Goal: Task Accomplishment & Management: Use online tool/utility

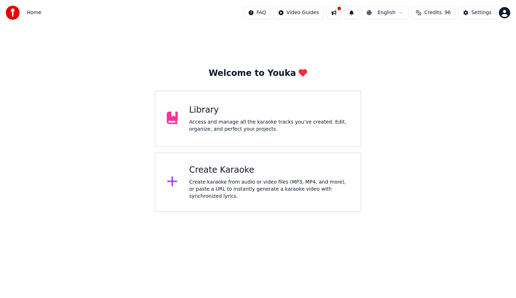
click at [243, 186] on div "Create karaoke from audio or video files (MP3, MP4, and more), or paste a URL t…" at bounding box center [269, 188] width 160 height 21
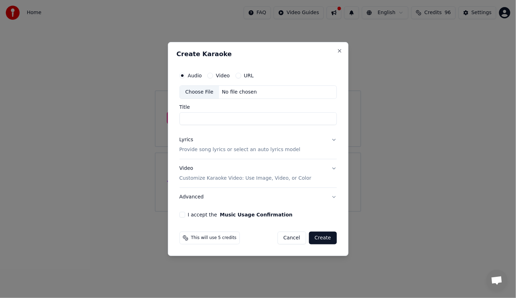
click at [200, 95] on div "Choose File" at bounding box center [200, 92] width 40 height 13
type input "*********"
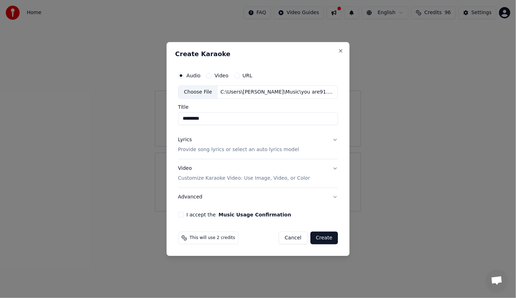
click at [187, 140] on div "Lyrics" at bounding box center [185, 139] width 14 height 7
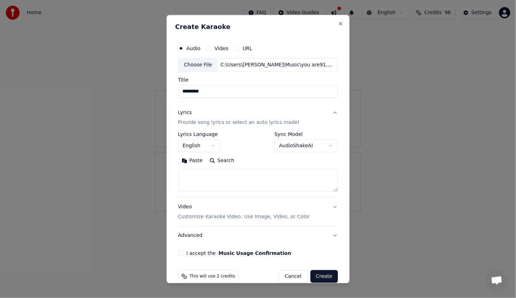
click at [193, 162] on button "Paste" at bounding box center [192, 160] width 28 height 11
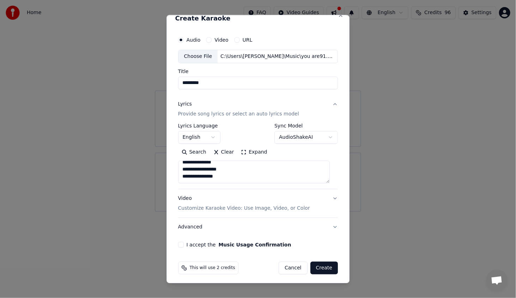
scroll to position [10, 0]
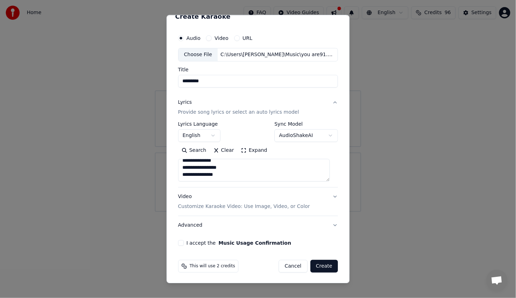
click at [182, 243] on button "I accept the Music Usage Confirmation" at bounding box center [181, 243] width 6 height 6
click at [317, 267] on button "Create" at bounding box center [324, 266] width 28 height 13
type textarea "**********"
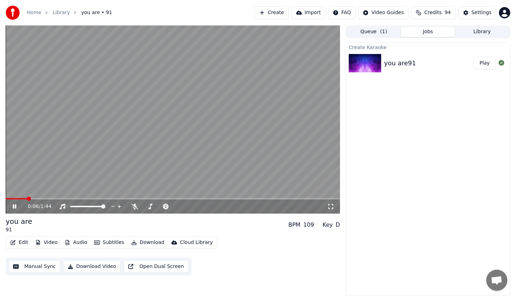
click at [12, 205] on icon at bounding box center [19, 207] width 17 height 6
click at [16, 205] on icon at bounding box center [15, 206] width 4 height 4
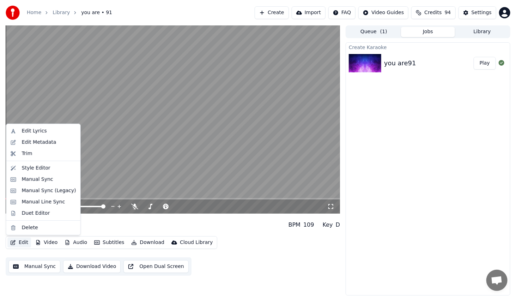
click at [27, 242] on button "Edit" at bounding box center [19, 242] width 24 height 10
click at [52, 166] on div "Style Editor" at bounding box center [49, 167] width 54 height 7
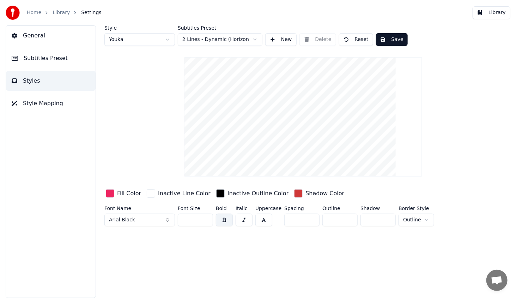
click at [110, 193] on div "button" at bounding box center [110, 193] width 8 height 8
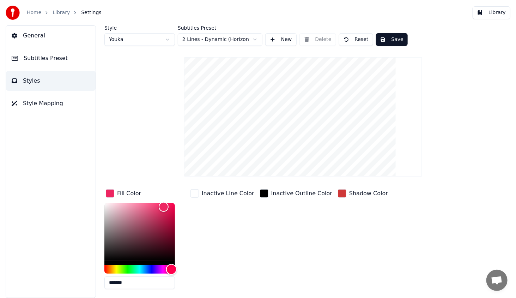
click at [156, 268] on div "Hue" at bounding box center [139, 269] width 71 height 8
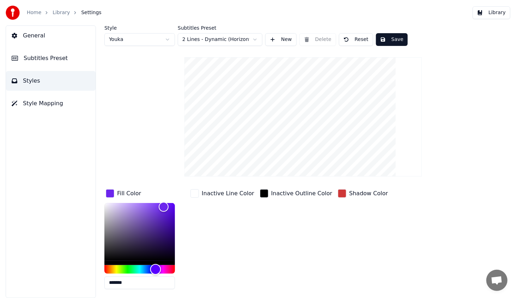
click at [148, 269] on div "Hue" at bounding box center [139, 269] width 71 height 8
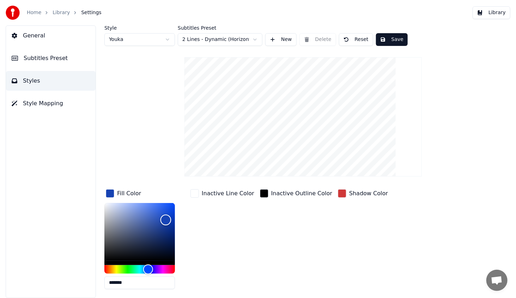
type input "*******"
drag, startPoint x: 167, startPoint y: 219, endPoint x: 185, endPoint y: 186, distance: 37.6
click at [185, 186] on div "Style Youka Subtitles Preset 2 Lines - Dynamic (Horizontal) New Delete Reset Sa…" at bounding box center [303, 174] width 398 height 298
click at [396, 38] on button "Save" at bounding box center [392, 39] width 32 height 13
click at [496, 12] on button "Library" at bounding box center [492, 12] width 38 height 13
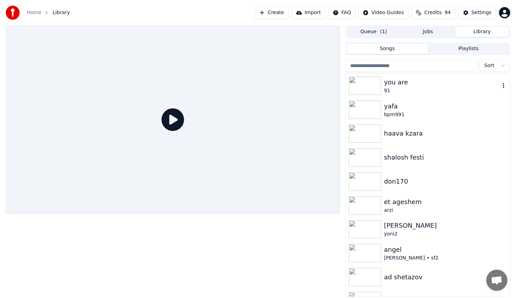
click at [377, 79] on img at bounding box center [365, 86] width 32 height 18
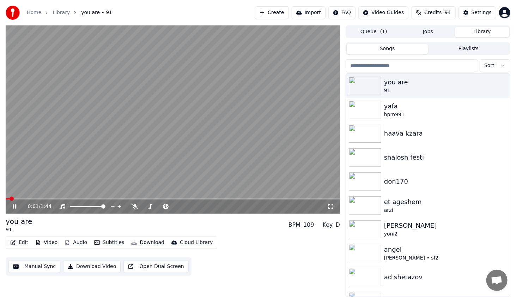
drag, startPoint x: 20, startPoint y: 200, endPoint x: 24, endPoint y: 199, distance: 4.6
click at [22, 200] on div "0:01 / 1:44" at bounding box center [173, 206] width 334 height 14
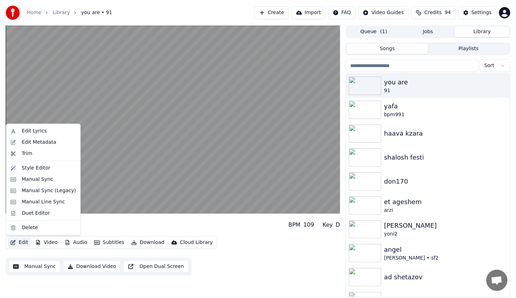
click at [20, 242] on button "Edit" at bounding box center [19, 242] width 24 height 10
click at [47, 172] on div "Style Editor" at bounding box center [43, 167] width 71 height 11
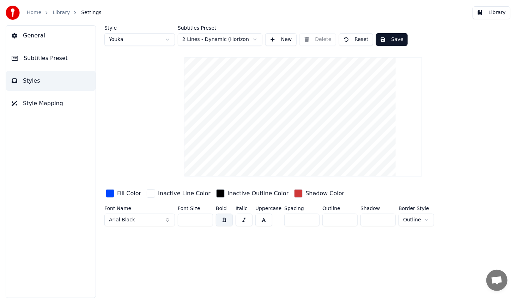
click at [115, 194] on div "Fill Color" at bounding box center [123, 193] width 38 height 11
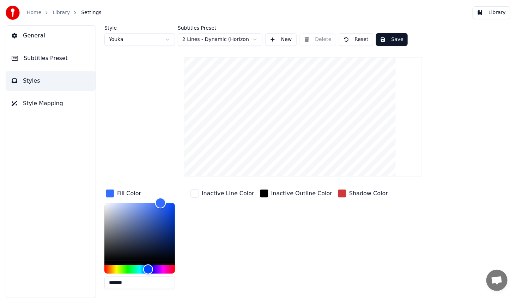
type input "*******"
drag, startPoint x: 173, startPoint y: 201, endPoint x: 158, endPoint y: 201, distance: 14.8
click at [158, 201] on div "Color" at bounding box center [158, 202] width 11 height 11
click at [392, 37] on button "Save" at bounding box center [392, 39] width 32 height 13
click at [499, 12] on button "Library" at bounding box center [492, 12] width 38 height 13
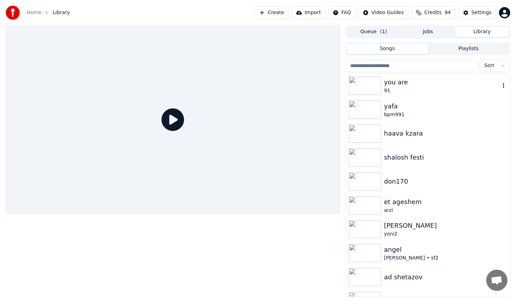
click at [365, 89] on img at bounding box center [365, 86] width 32 height 18
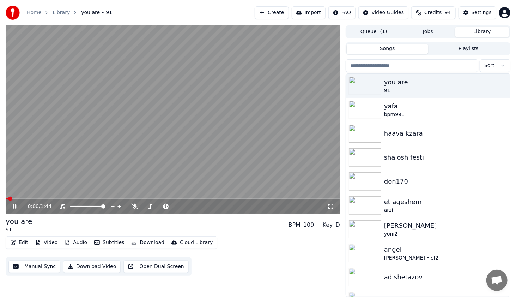
click at [19, 200] on div "0:00 / 1:44" at bounding box center [173, 206] width 334 height 14
click at [29, 198] on span at bounding box center [173, 198] width 334 height 1
click at [10, 198] on span at bounding box center [9, 198] width 6 height 1
click at [6, 198] on span at bounding box center [6, 198] width 0 height 1
click at [16, 207] on icon at bounding box center [15, 206] width 4 height 4
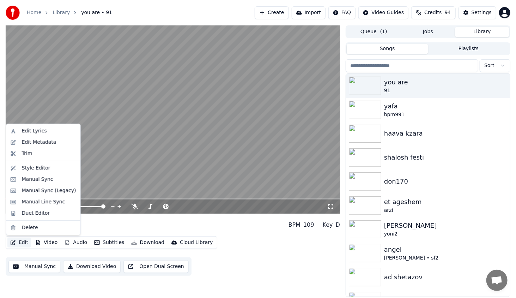
click at [23, 242] on button "Edit" at bounding box center [19, 242] width 24 height 10
click at [30, 165] on div "Style Editor" at bounding box center [36, 167] width 29 height 7
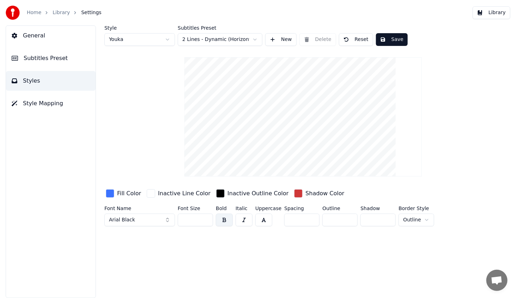
click at [23, 38] on span "General" at bounding box center [34, 35] width 22 height 8
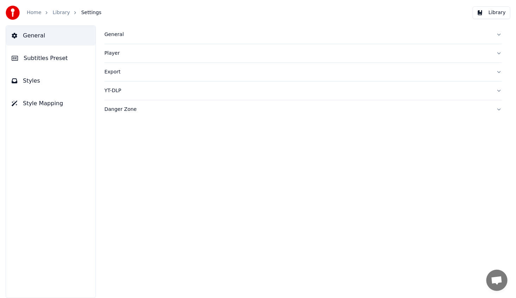
click at [119, 32] on div "General" at bounding box center [297, 34] width 386 height 7
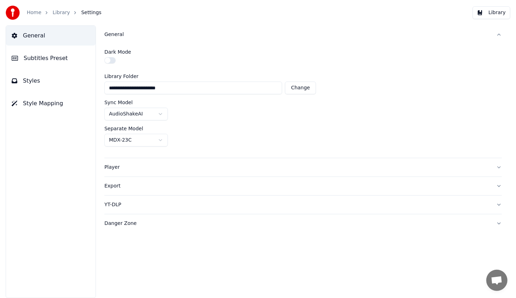
click at [113, 162] on button "Player" at bounding box center [303, 167] width 398 height 18
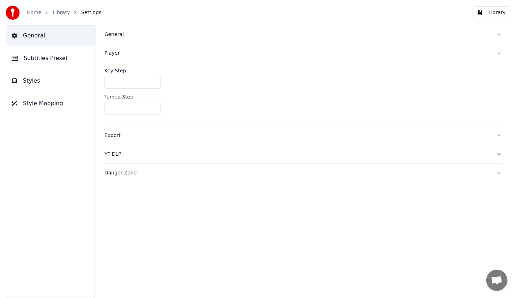
click at [115, 136] on div "Export" at bounding box center [297, 135] width 386 height 7
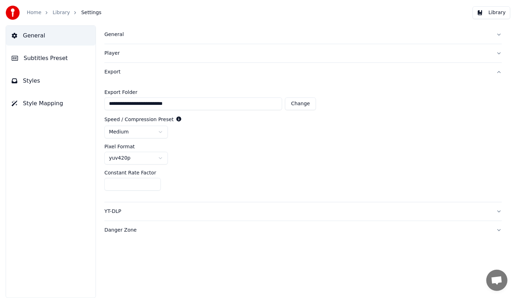
click at [111, 210] on div "YT-DLP" at bounding box center [297, 211] width 386 height 7
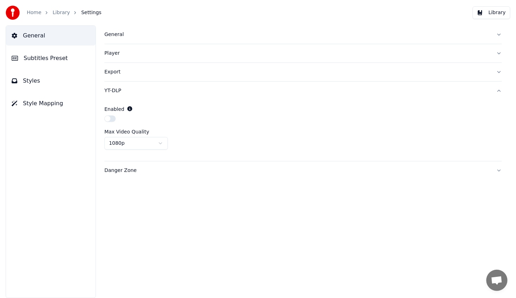
click at [84, 121] on div "General Subtitles Preset Styles Style Mapping" at bounding box center [51, 161] width 90 height 272
click at [46, 61] on span "Subtitles Preset" at bounding box center [46, 58] width 44 height 8
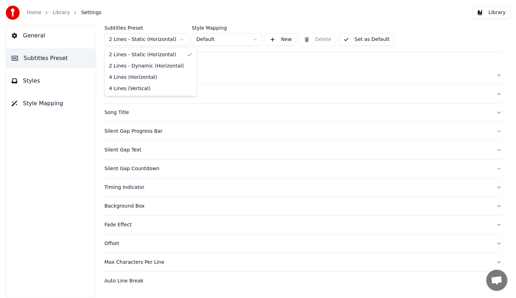
click at [167, 38] on html "Home Library Settings Library General Subtitles Preset Styles Style Mapping Sub…" at bounding box center [258, 149] width 516 height 298
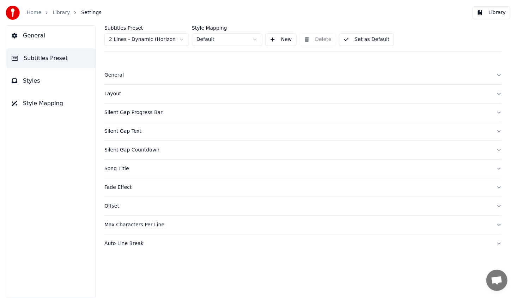
click at [203, 39] on html "Home Library Settings Library General Subtitles Preset Styles Style Mapping Sub…" at bounding box center [258, 149] width 516 height 298
click at [115, 74] on div "General" at bounding box center [297, 75] width 386 height 7
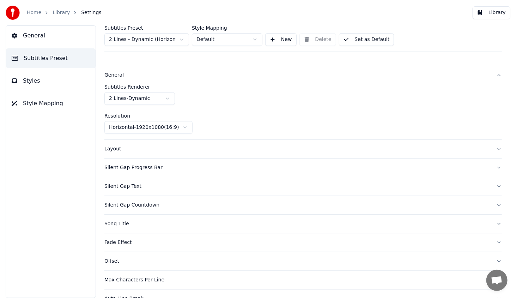
click at [119, 73] on div "General" at bounding box center [297, 75] width 386 height 7
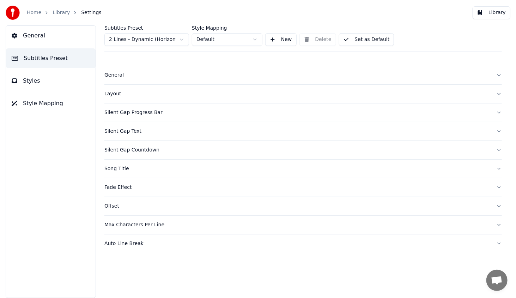
click at [114, 75] on div "General" at bounding box center [297, 75] width 386 height 7
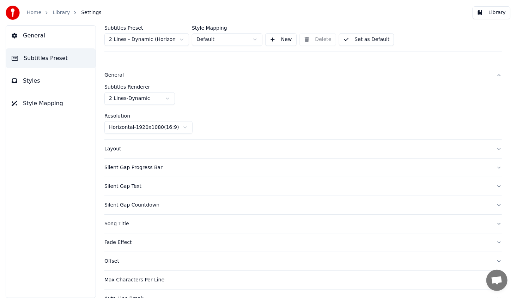
click at [117, 75] on div "General" at bounding box center [297, 75] width 386 height 7
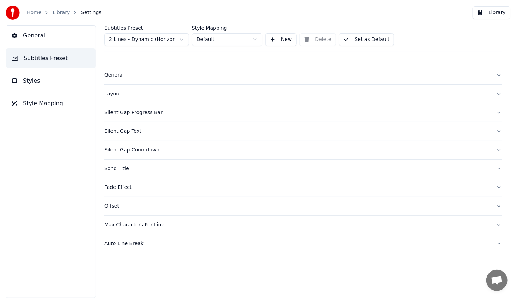
click at [117, 75] on div "General" at bounding box center [297, 75] width 386 height 7
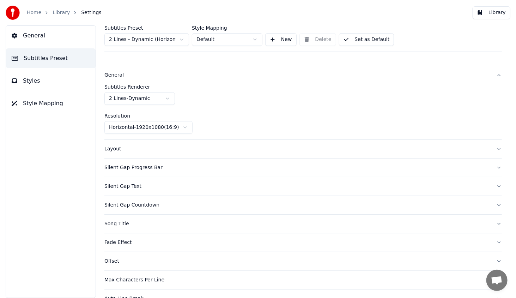
click at [117, 75] on div "General" at bounding box center [297, 75] width 386 height 7
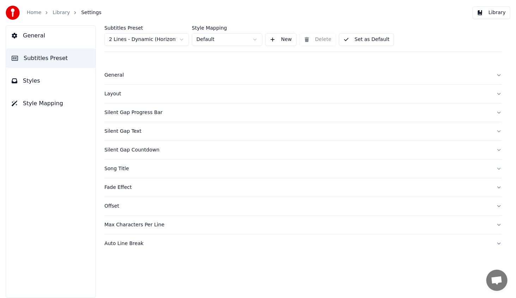
click at [116, 95] on div "Layout" at bounding box center [297, 93] width 386 height 7
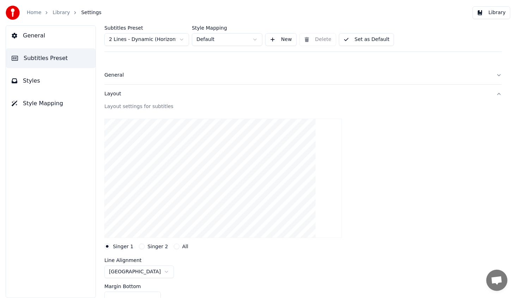
click at [115, 94] on div "Layout" at bounding box center [297, 93] width 386 height 7
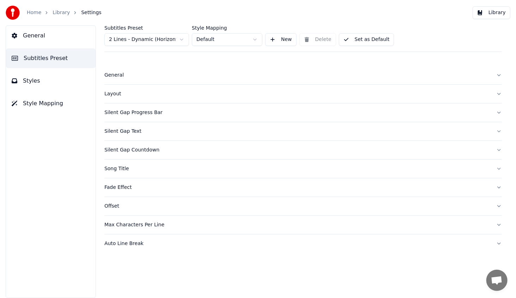
click at [111, 170] on div "Song Title" at bounding box center [297, 168] width 386 height 7
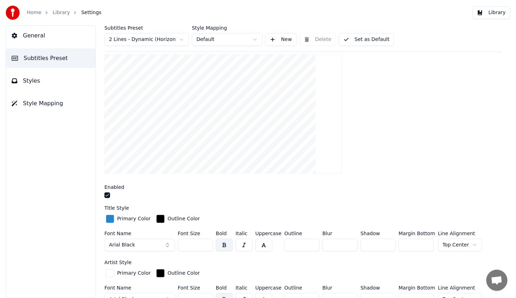
scroll to position [141, 0]
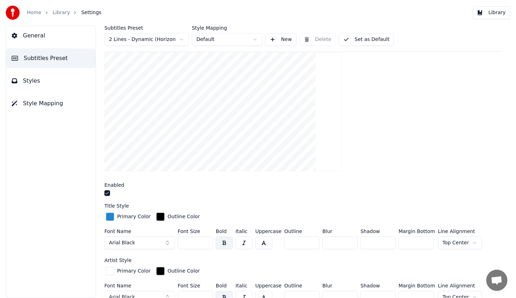
click at [108, 193] on button "button" at bounding box center [107, 193] width 6 height 6
click at [107, 193] on button "button" at bounding box center [107, 193] width 6 height 6
click at [102, 190] on div "Subtitles Preset 2 Lines - Dynamic (Horizontal) Style Mapping Default New Delet…" at bounding box center [303, 161] width 426 height 272
click at [106, 193] on button "button" at bounding box center [107, 193] width 6 height 6
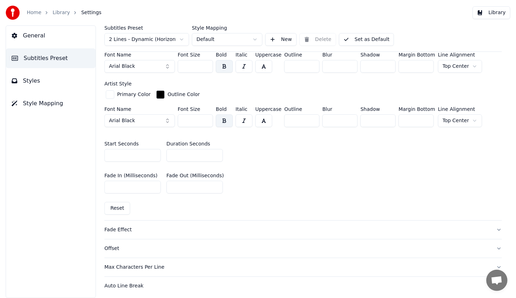
scroll to position [317, 0]
click at [129, 282] on div "Auto Line Break" at bounding box center [297, 285] width 386 height 7
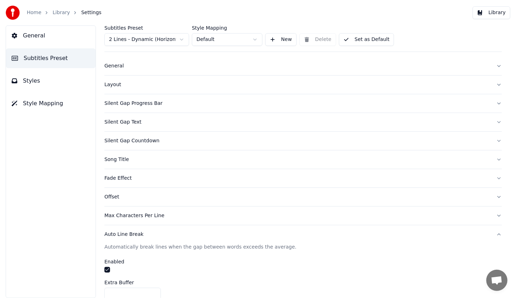
scroll to position [0, 0]
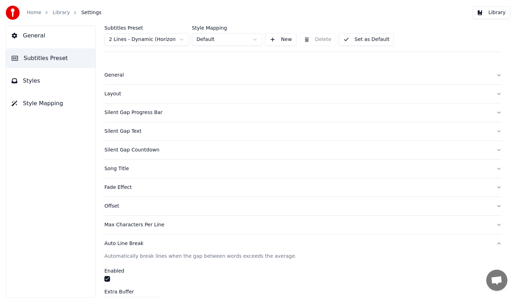
click at [117, 114] on div "Silent Gap Progress Bar" at bounding box center [297, 112] width 386 height 7
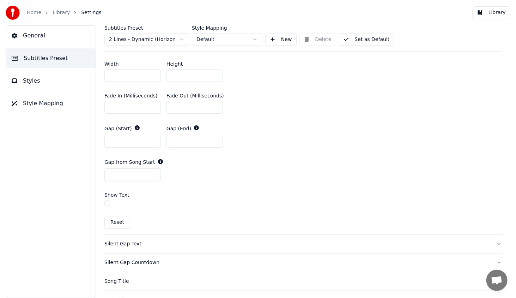
scroll to position [317, 0]
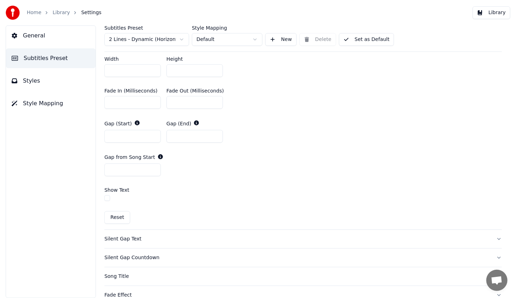
click at [116, 238] on div "Silent Gap Text" at bounding box center [297, 238] width 386 height 7
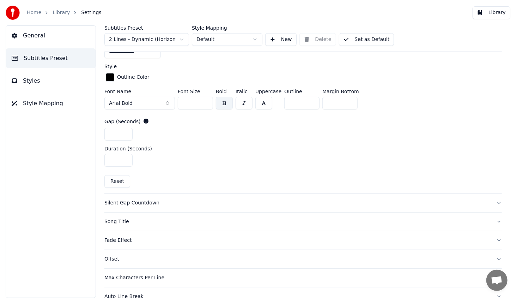
click at [117, 203] on div "Silent Gap Countdown" at bounding box center [297, 202] width 386 height 7
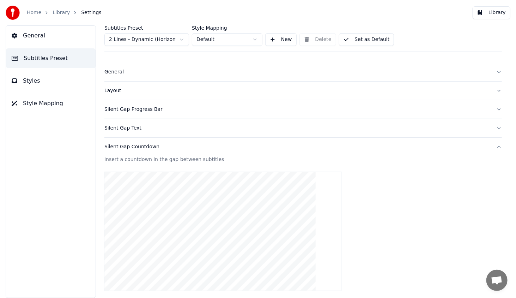
scroll to position [0, 0]
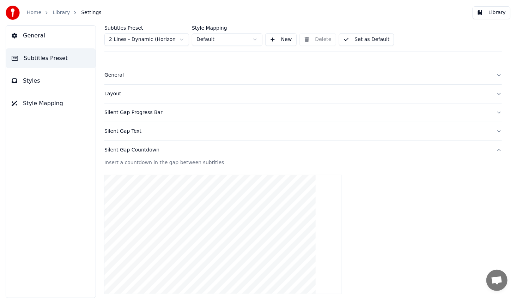
click at [122, 128] on div "Silent Gap Text" at bounding box center [297, 131] width 386 height 7
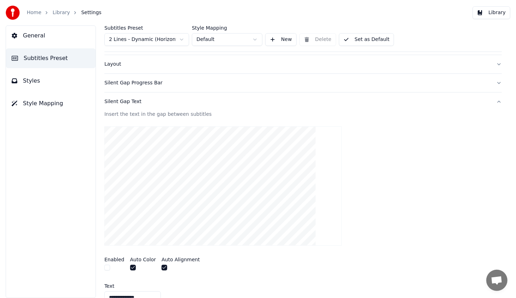
scroll to position [35, 0]
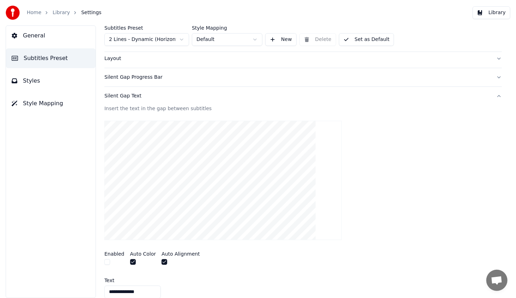
click at [108, 261] on button "button" at bounding box center [107, 262] width 6 height 6
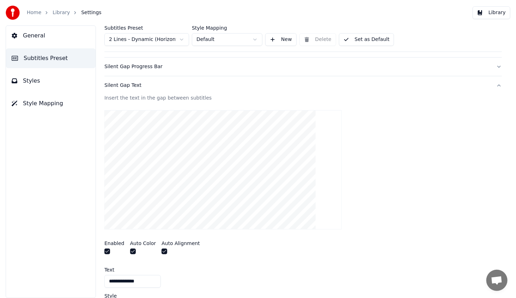
scroll to position [71, 0]
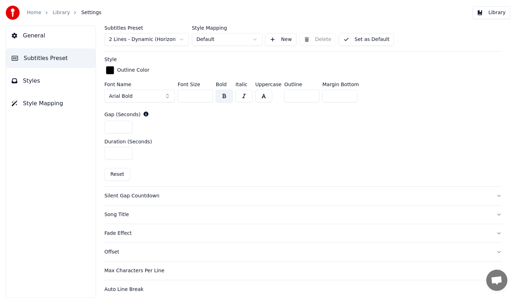
click at [116, 198] on button "Silent Gap Countdown" at bounding box center [303, 196] width 398 height 18
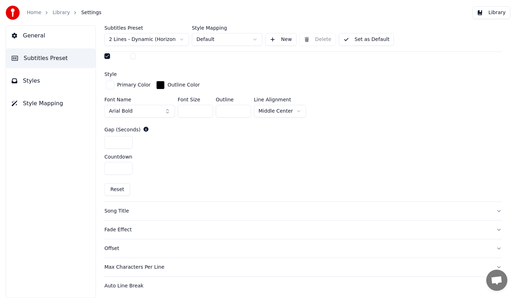
scroll to position [260, 0]
click at [120, 282] on div "Auto Line Break" at bounding box center [297, 285] width 386 height 7
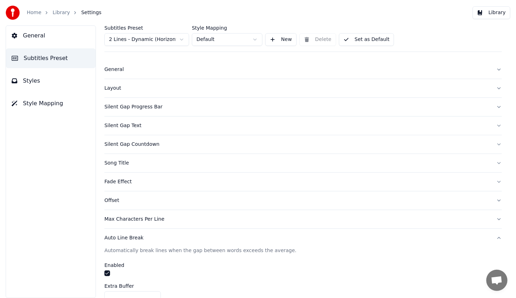
scroll to position [0, 0]
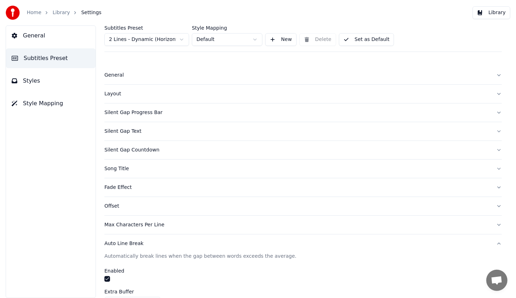
click at [123, 113] on div "Silent Gap Progress Bar" at bounding box center [297, 112] width 386 height 7
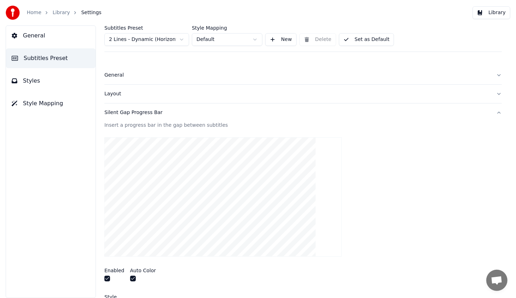
click at [488, 10] on button "Library" at bounding box center [492, 12] width 38 height 13
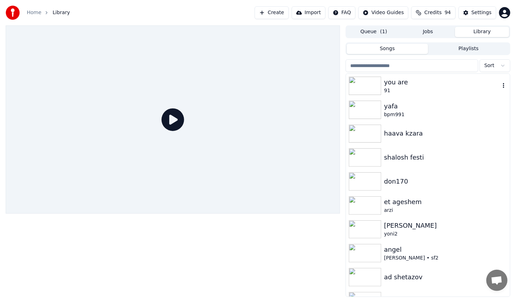
click at [360, 87] on img at bounding box center [365, 86] width 32 height 18
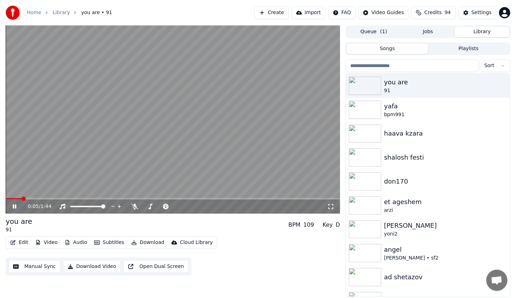
click at [20, 198] on span at bounding box center [173, 198] width 334 height 1
click at [19, 199] on span at bounding box center [16, 198] width 20 height 1
click at [17, 199] on span at bounding box center [15, 198] width 18 height 1
click at [10, 199] on div "0:05 / 1:44" at bounding box center [173, 206] width 334 height 14
click at [14, 198] on span at bounding box center [11, 198] width 10 height 1
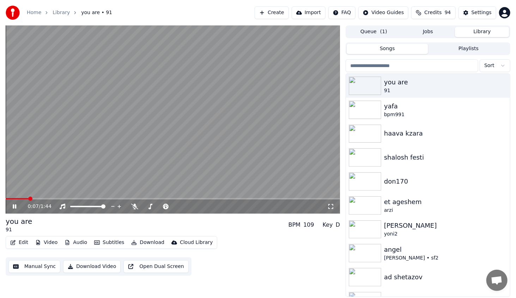
click at [17, 200] on div "0:07 / 1:44" at bounding box center [173, 206] width 334 height 14
click at [14, 198] on span at bounding box center [11, 198] width 10 height 1
click at [12, 205] on icon at bounding box center [19, 207] width 17 height 6
click at [16, 243] on button "Edit" at bounding box center [19, 242] width 24 height 10
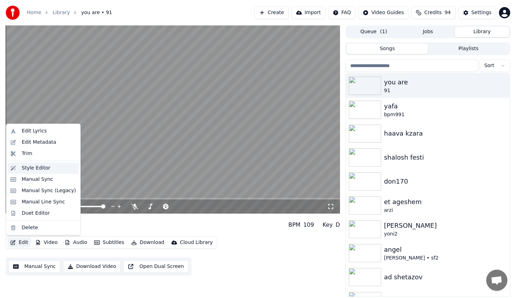
click at [44, 170] on div "Style Editor" at bounding box center [36, 167] width 29 height 7
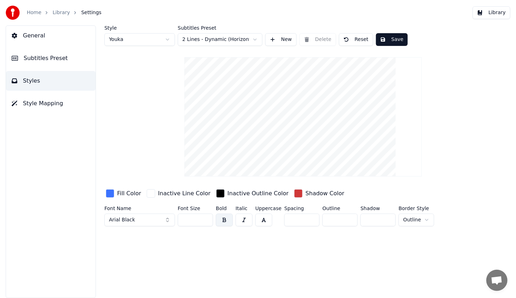
click at [51, 58] on span "Subtitles Preset" at bounding box center [46, 58] width 44 height 8
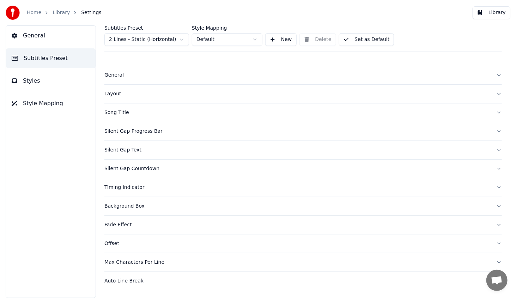
click at [110, 132] on div "Silent Gap Progress Bar" at bounding box center [297, 131] width 386 height 7
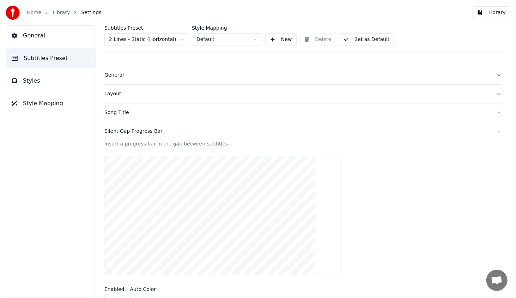
click at [114, 133] on div "Silent Gap Progress Bar" at bounding box center [297, 131] width 386 height 7
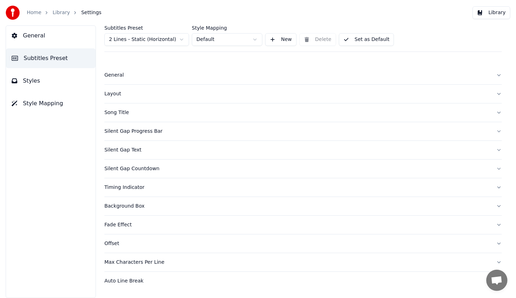
click at [110, 150] on div "Silent Gap Text" at bounding box center [297, 149] width 386 height 7
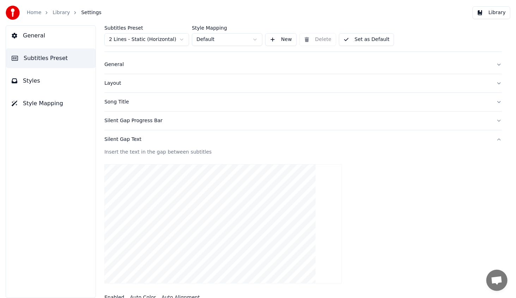
scroll to position [35, 0]
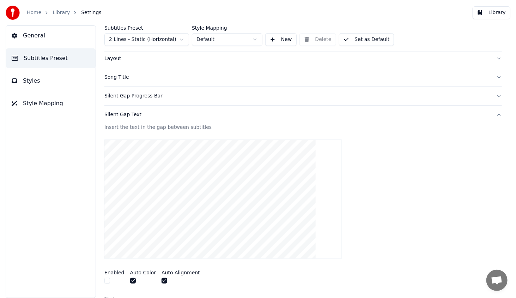
click at [119, 115] on div "Silent Gap Text" at bounding box center [297, 114] width 386 height 7
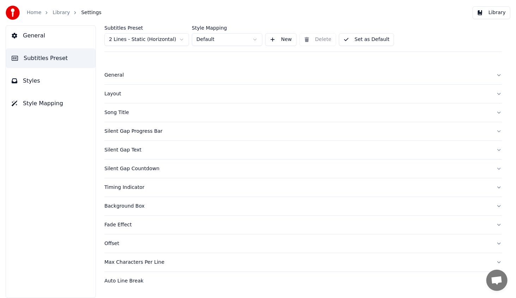
scroll to position [0, 0]
click at [113, 169] on div "Silent Gap Countdown" at bounding box center [297, 168] width 386 height 7
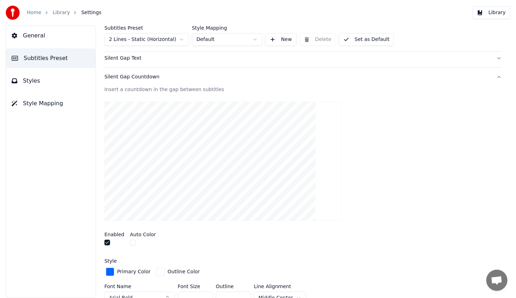
scroll to position [106, 0]
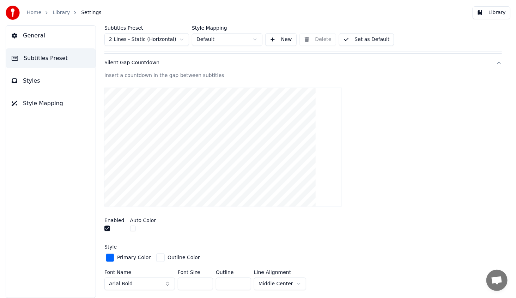
click at [109, 226] on button "button" at bounding box center [107, 228] width 6 height 6
click at [110, 61] on div "Silent Gap Countdown" at bounding box center [297, 62] width 386 height 7
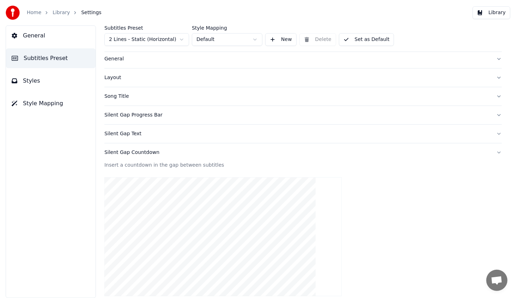
scroll to position [0, 0]
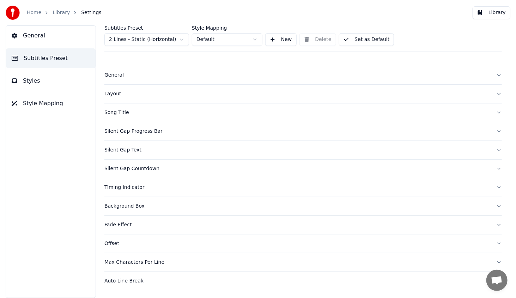
click at [119, 184] on div "Timing Indicator" at bounding box center [297, 187] width 386 height 7
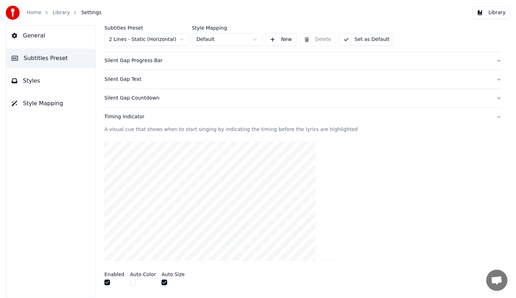
scroll to position [106, 0]
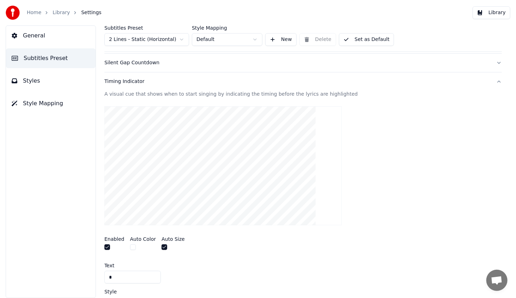
click at [110, 83] on div "Timing Indicator" at bounding box center [297, 81] width 386 height 7
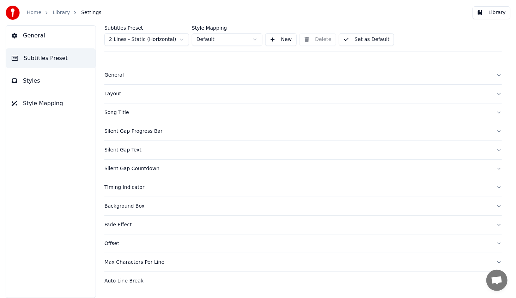
click at [492, 12] on button "Library" at bounding box center [492, 12] width 38 height 13
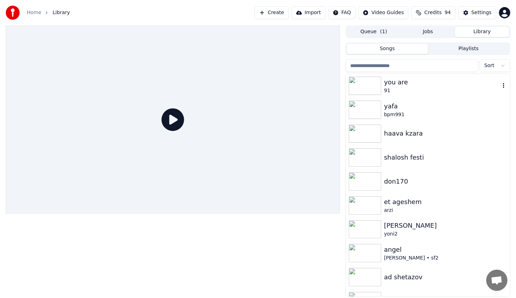
click at [376, 84] on img at bounding box center [365, 86] width 32 height 18
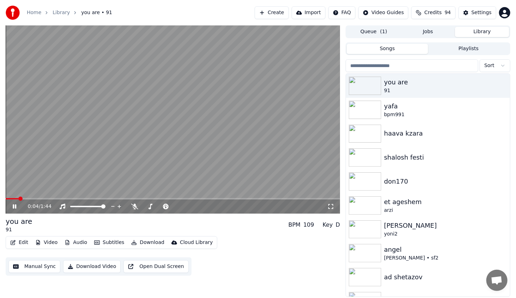
click at [23, 199] on span at bounding box center [173, 198] width 334 height 1
click at [14, 206] on icon at bounding box center [19, 207] width 17 height 6
click at [15, 244] on icon "button" at bounding box center [13, 242] width 6 height 5
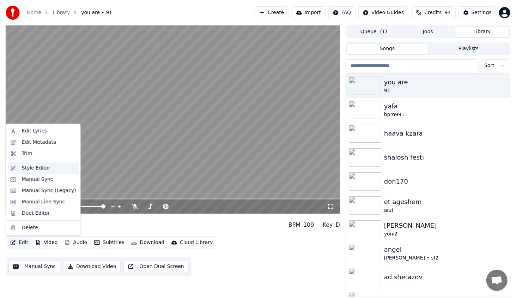
click at [35, 172] on div "Style Editor" at bounding box center [43, 167] width 71 height 11
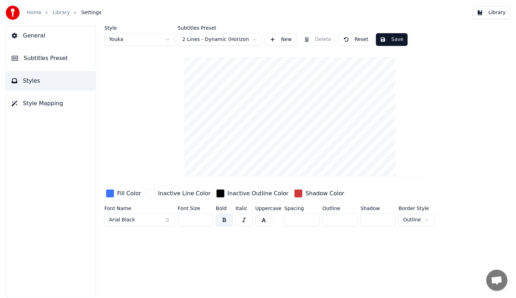
click at [38, 53] on button "Subtitles Preset" at bounding box center [51, 58] width 90 height 20
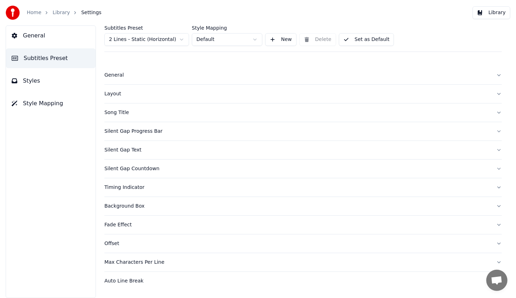
click at [115, 81] on button "General" at bounding box center [303, 75] width 398 height 18
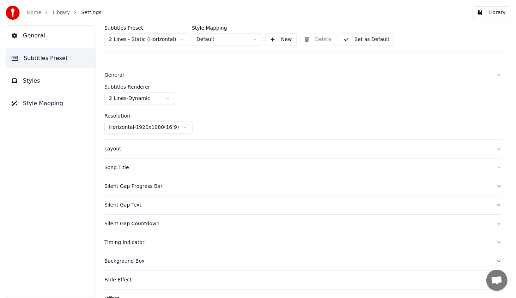
click at [107, 151] on div "Layout" at bounding box center [297, 148] width 386 height 7
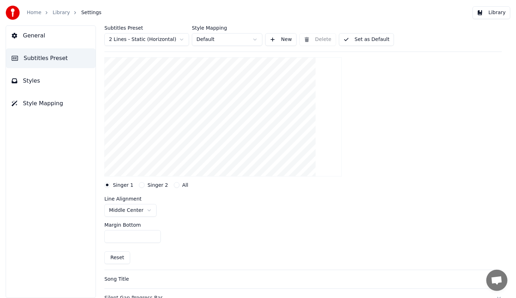
scroll to position [106, 0]
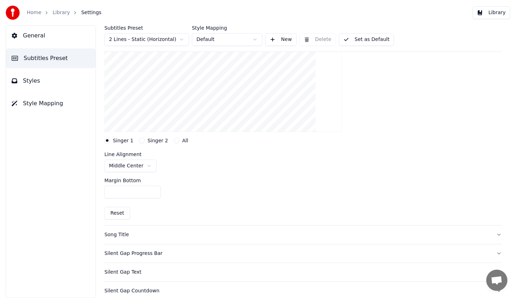
click at [117, 236] on button "Song Title" at bounding box center [303, 234] width 398 height 18
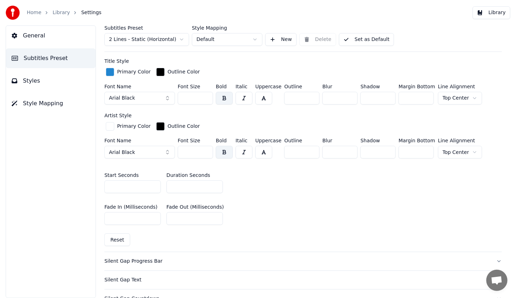
scroll to position [247, 0]
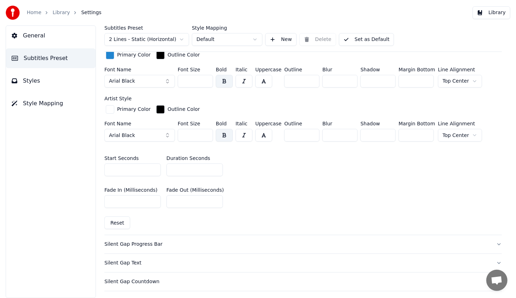
click at [116, 242] on div "Silent Gap Progress Bar" at bounding box center [297, 244] width 386 height 7
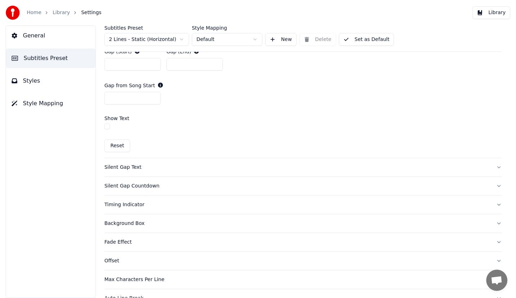
scroll to position [423, 0]
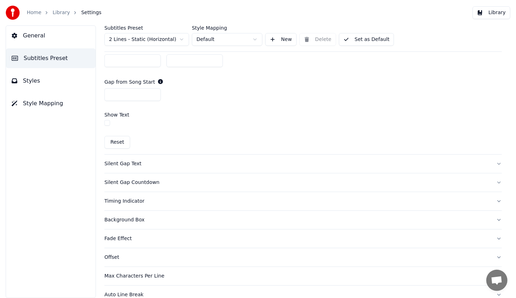
click at [121, 182] on div "Silent Gap Countdown" at bounding box center [297, 182] width 386 height 7
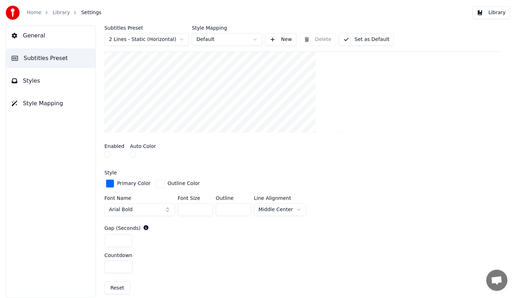
scroll to position [274, 0]
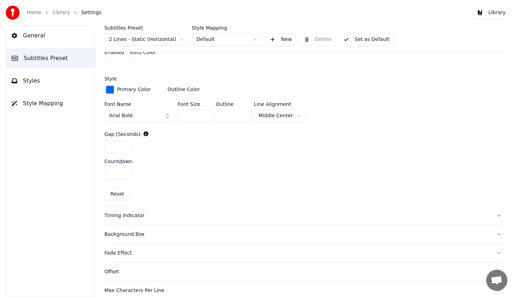
click at [119, 213] on div "Timing Indicator" at bounding box center [297, 215] width 386 height 7
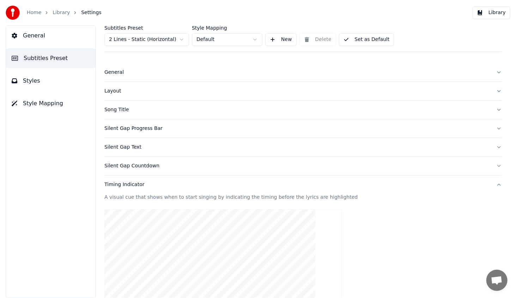
scroll to position [0, 0]
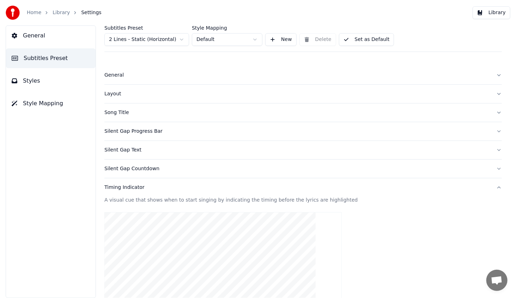
click at [117, 113] on div "Song Title" at bounding box center [297, 112] width 386 height 7
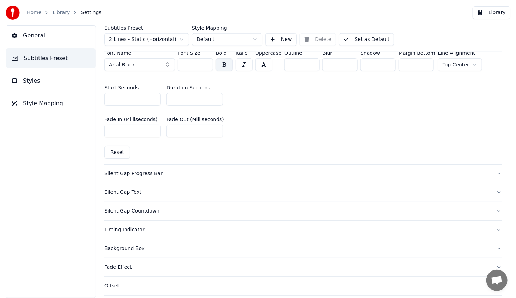
scroll to position [353, 0]
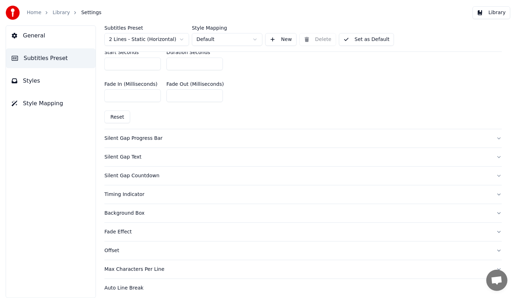
click at [144, 175] on div "Silent Gap Countdown" at bounding box center [297, 175] width 386 height 7
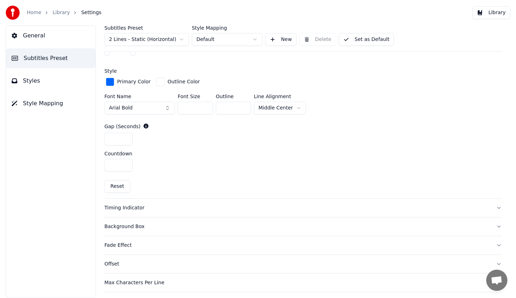
scroll to position [282, 0]
click at [127, 205] on div "Timing Indicator" at bounding box center [297, 207] width 386 height 7
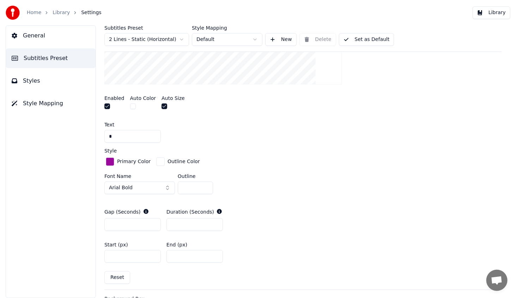
scroll to position [247, 0]
click at [109, 103] on button "button" at bounding box center [107, 106] width 6 height 6
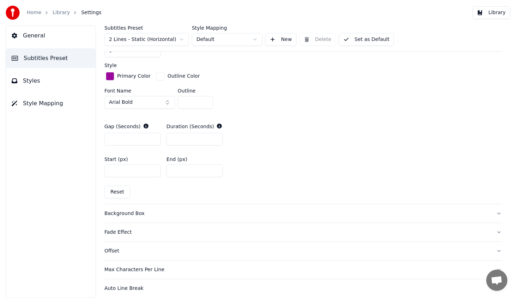
scroll to position [335, 0]
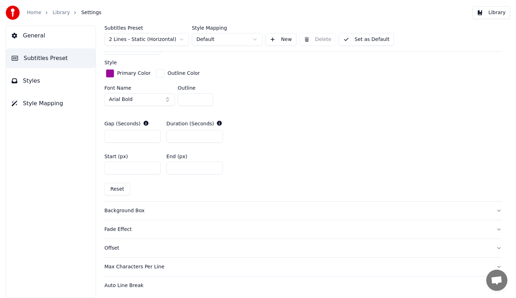
click at [120, 212] on div "Background Box" at bounding box center [297, 210] width 386 height 7
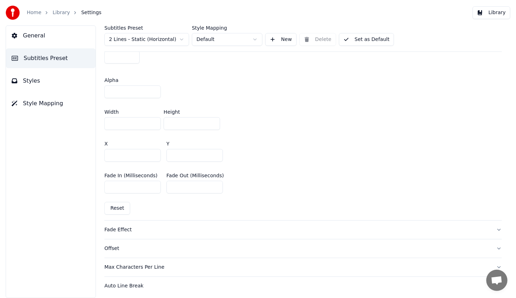
scroll to position [394, 0]
click at [122, 266] on div "Max Characters Per Line" at bounding box center [297, 266] width 386 height 7
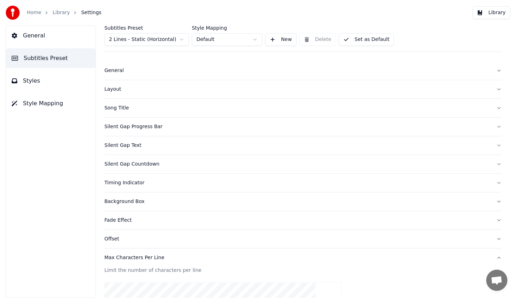
scroll to position [0, 0]
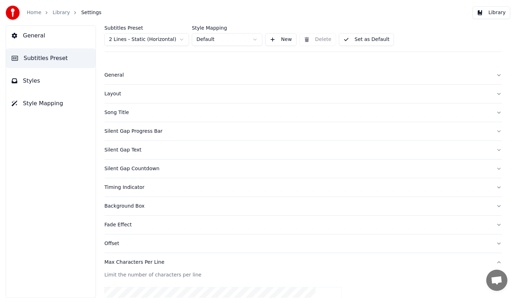
click at [497, 10] on button "Library" at bounding box center [492, 12] width 38 height 13
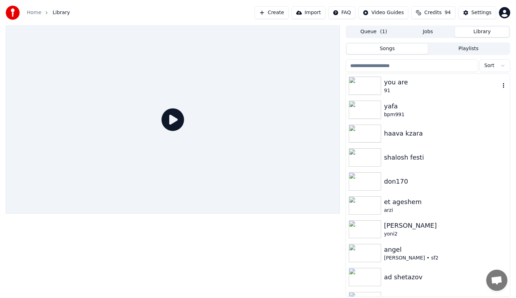
click at [370, 88] on img at bounding box center [365, 86] width 32 height 18
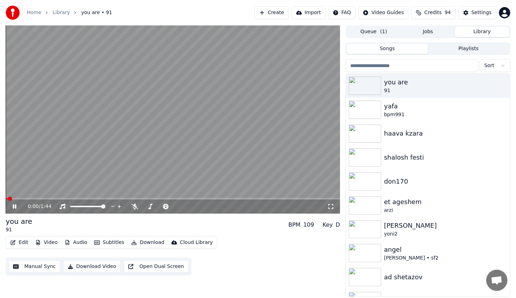
click at [24, 199] on span at bounding box center [173, 198] width 334 height 1
click at [24, 199] on span at bounding box center [17, 198] width 22 height 1
click at [18, 199] on div "0:06 / 1:44" at bounding box center [173, 206] width 334 height 14
click at [11, 201] on div "0:06 / 1:44" at bounding box center [173, 206] width 334 height 14
click at [19, 200] on div "0:07 / 1:44" at bounding box center [173, 206] width 334 height 14
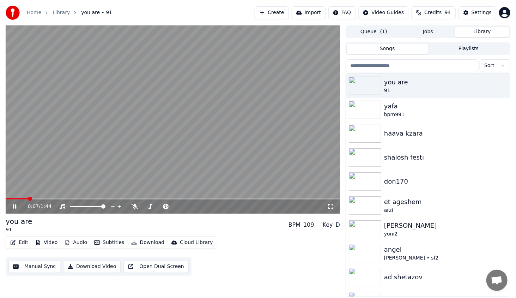
click at [21, 198] on span at bounding box center [17, 198] width 23 height 1
click at [15, 198] on span at bounding box center [11, 198] width 10 height 1
click at [13, 198] on span at bounding box center [15, 198] width 18 height 1
click at [13, 198] on span at bounding box center [13, 198] width 15 height 1
click at [12, 198] on video at bounding box center [173, 119] width 334 height 188
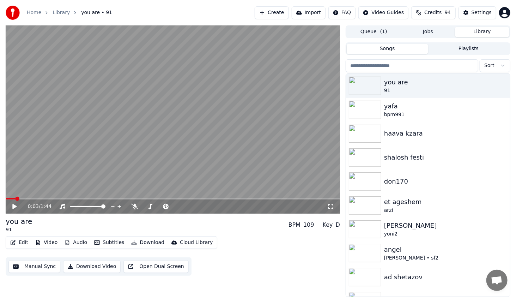
click at [12, 198] on video at bounding box center [173, 119] width 334 height 188
click at [14, 198] on span at bounding box center [15, 198] width 19 height 1
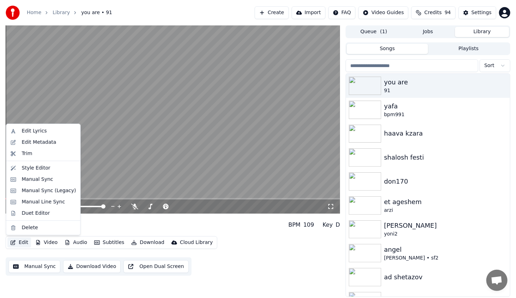
click at [21, 240] on button "Edit" at bounding box center [19, 242] width 24 height 10
click at [34, 171] on div "Style Editor" at bounding box center [43, 167] width 71 height 11
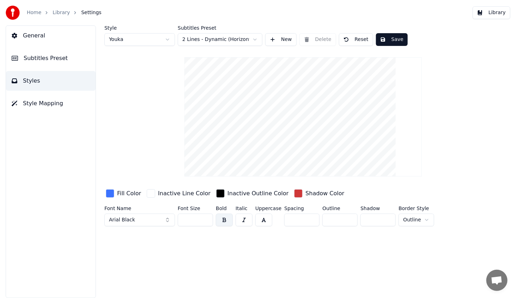
click at [39, 44] on button "General" at bounding box center [51, 36] width 90 height 20
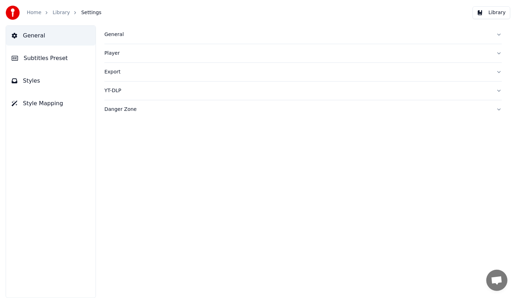
click at [112, 40] on button "General" at bounding box center [303, 34] width 398 height 18
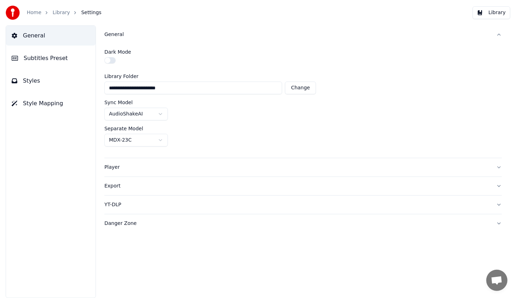
click at [110, 169] on div "Player" at bounding box center [297, 167] width 386 height 7
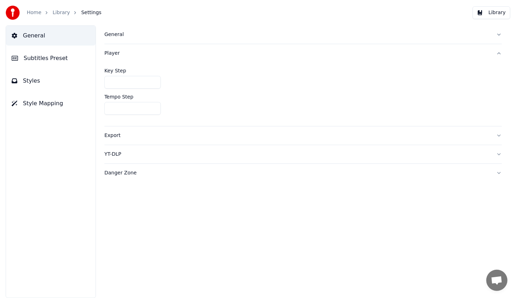
click at [34, 61] on span "Subtitles Preset" at bounding box center [46, 58] width 44 height 8
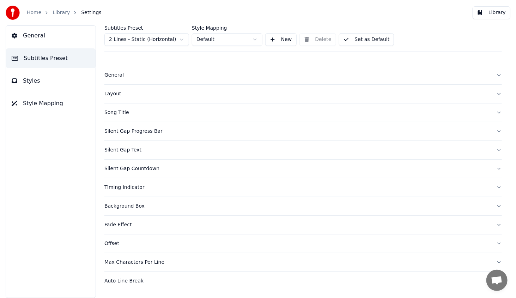
click at [116, 75] on div "General" at bounding box center [297, 75] width 386 height 7
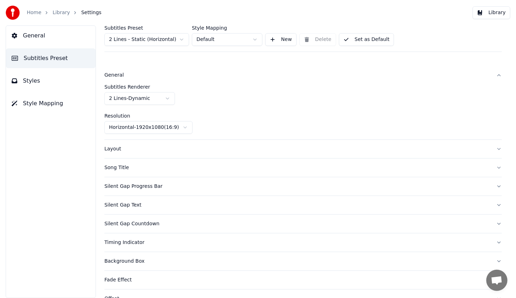
click at [122, 170] on div "Song Title" at bounding box center [297, 167] width 386 height 7
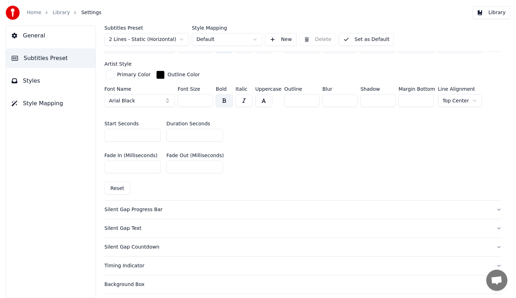
scroll to position [282, 0]
click at [119, 206] on div "Silent Gap Progress Bar" at bounding box center [297, 208] width 386 height 7
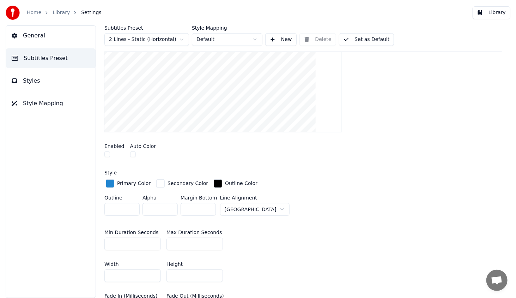
scroll to position [141, 0]
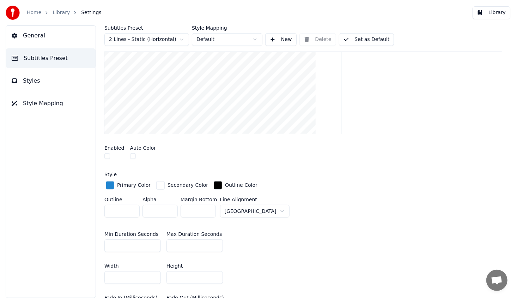
click at [108, 156] on button "button" at bounding box center [107, 156] width 6 height 6
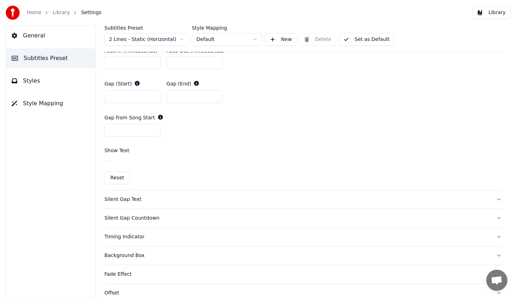
scroll to position [388, 0]
click at [118, 199] on div "Silent Gap Text" at bounding box center [297, 198] width 386 height 7
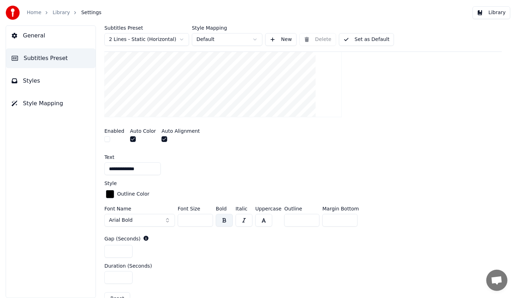
scroll to position [171, 0]
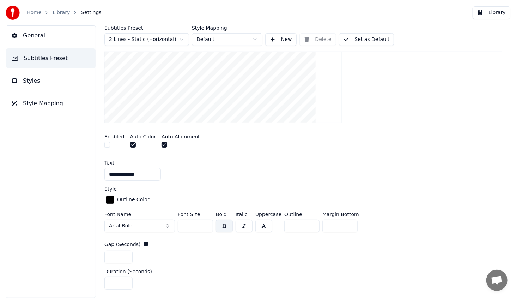
click at [133, 143] on button "button" at bounding box center [133, 145] width 6 height 6
click at [162, 142] on button "button" at bounding box center [165, 145] width 6 height 6
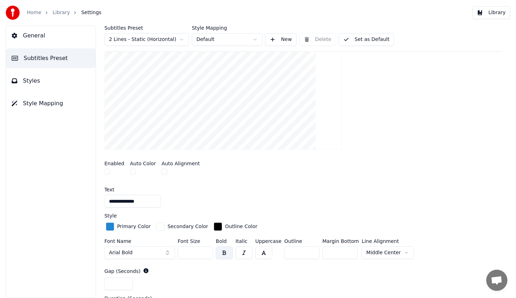
scroll to position [136, 0]
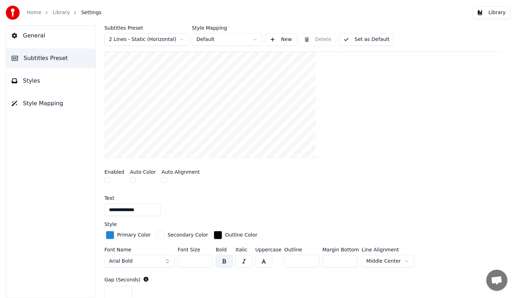
click at [109, 177] on button "button" at bounding box center [107, 180] width 6 height 6
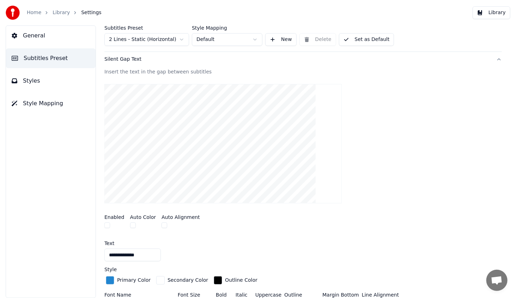
scroll to position [0, 0]
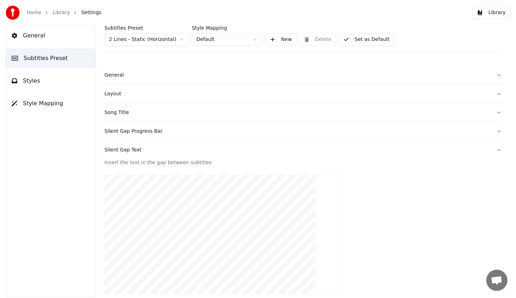
click at [491, 13] on button "Library" at bounding box center [492, 12] width 38 height 13
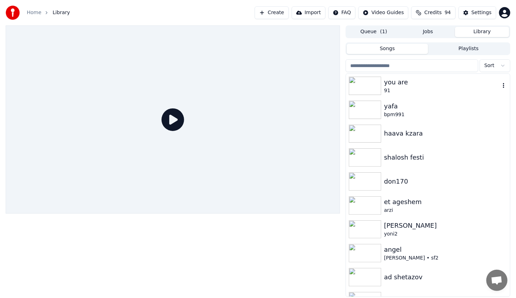
click at [364, 89] on img at bounding box center [365, 86] width 32 height 18
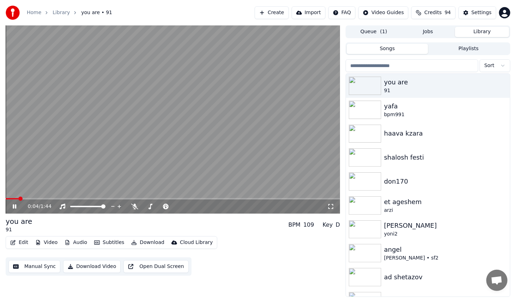
click at [19, 199] on span at bounding box center [173, 198] width 334 height 1
click at [17, 199] on span at bounding box center [12, 198] width 13 height 1
click at [15, 199] on span at bounding box center [11, 198] width 10 height 1
click at [10, 207] on div "0:05 / 1:44" at bounding box center [172, 206] width 329 height 7
click at [16, 207] on icon at bounding box center [15, 206] width 4 height 4
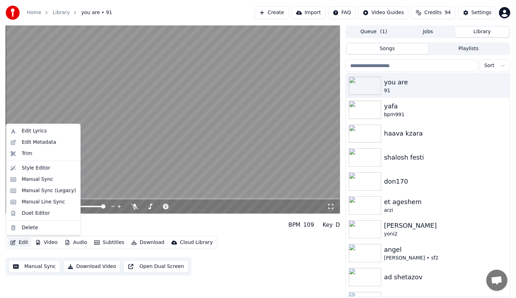
click at [14, 240] on icon "button" at bounding box center [13, 242] width 5 height 5
click at [31, 169] on div "Style Editor" at bounding box center [36, 167] width 29 height 7
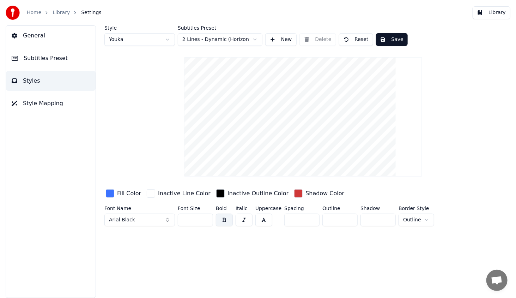
click at [41, 101] on span "Style Mapping" at bounding box center [43, 103] width 40 height 8
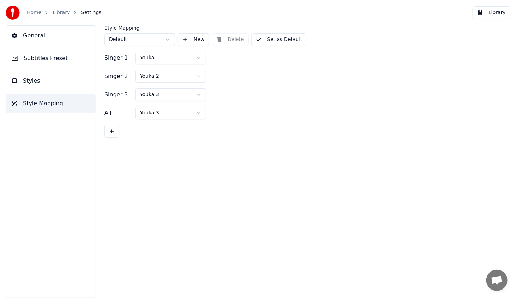
click at [45, 79] on button "Styles" at bounding box center [51, 81] width 90 height 20
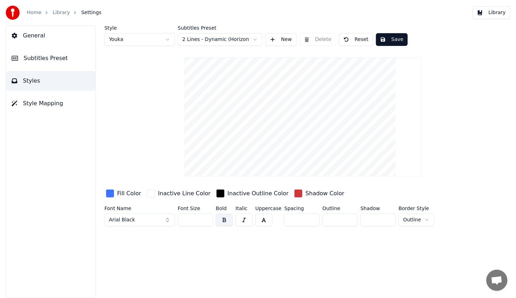
click at [43, 59] on span "Subtitles Preset" at bounding box center [46, 58] width 44 height 8
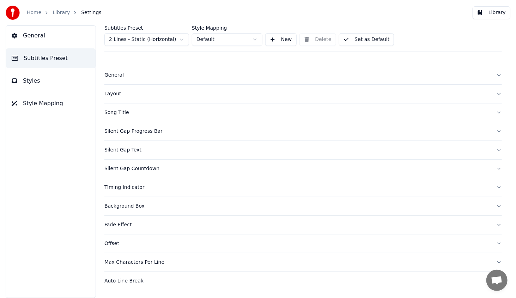
click at [111, 73] on div "General" at bounding box center [297, 75] width 386 height 7
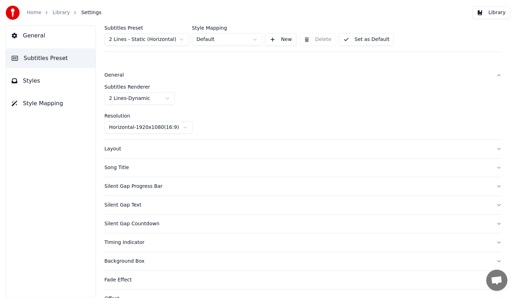
click at [110, 150] on div "Layout" at bounding box center [297, 148] width 386 height 7
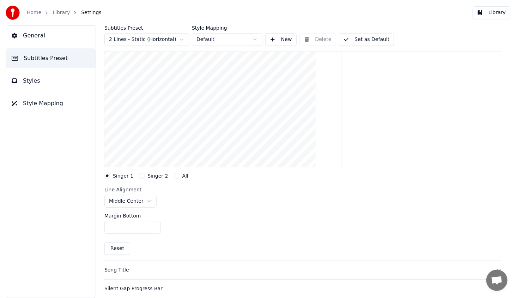
scroll to position [106, 0]
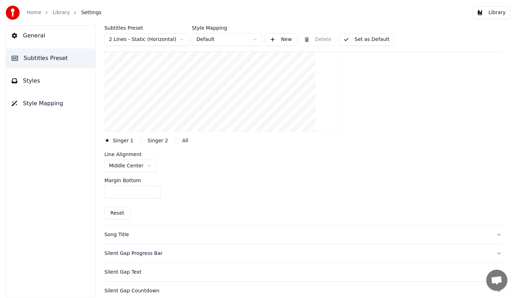
click at [114, 237] on div "Song Title" at bounding box center [297, 234] width 386 height 7
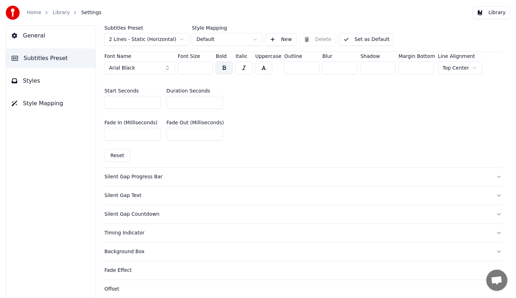
scroll to position [317, 0]
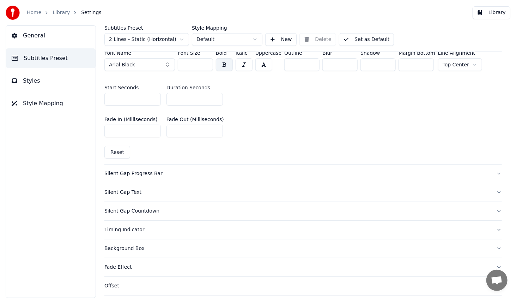
click at [121, 176] on button "Silent Gap Progress Bar" at bounding box center [303, 173] width 398 height 18
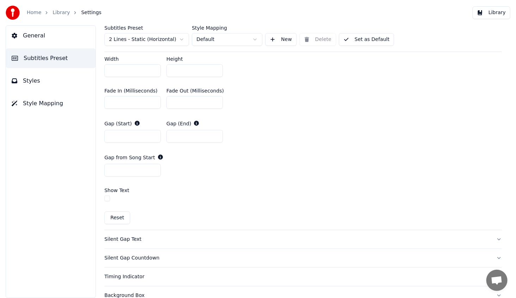
scroll to position [353, 0]
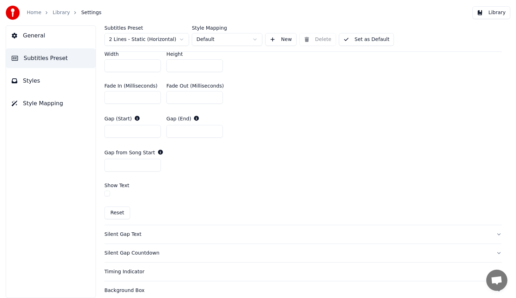
click at [122, 233] on div "Silent Gap Text" at bounding box center [297, 234] width 386 height 7
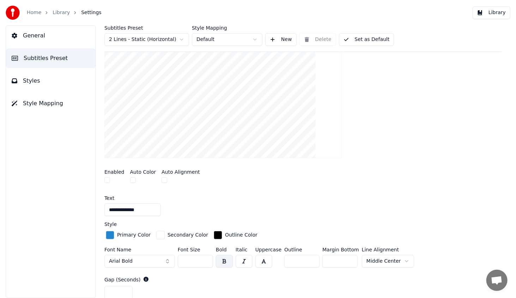
scroll to position [171, 0]
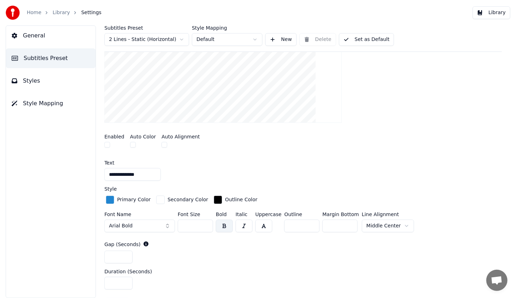
drag, startPoint x: 137, startPoint y: 176, endPoint x: 86, endPoint y: 160, distance: 53.8
click at [86, 160] on div "**********" at bounding box center [258, 161] width 516 height 272
click at [93, 154] on div "Subtitles Preset 2 Lines - Static (Horizontal) Style Mapping Default New Delete…" at bounding box center [303, 161] width 426 height 272
click at [222, 162] on div "Text" at bounding box center [303, 162] width 398 height 5
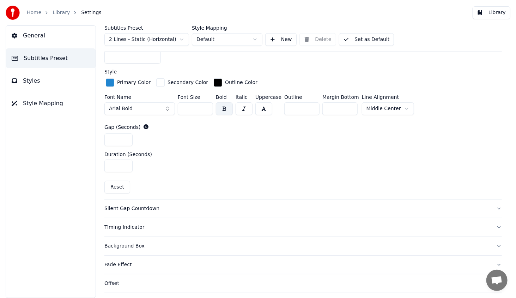
scroll to position [312, 0]
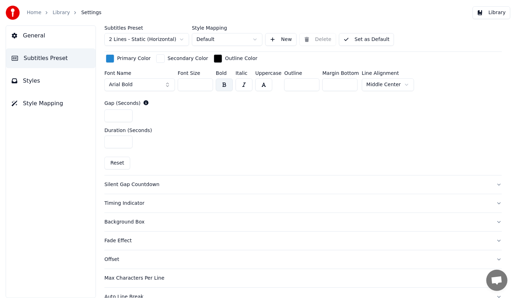
click at [132, 200] on div "Timing Indicator" at bounding box center [297, 203] width 386 height 7
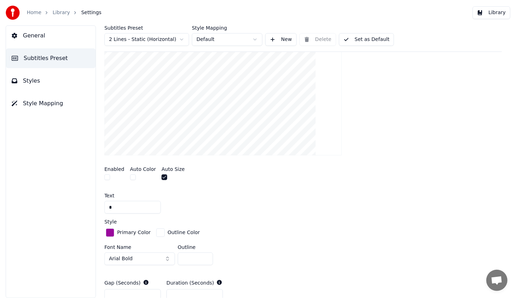
scroll to position [171, 0]
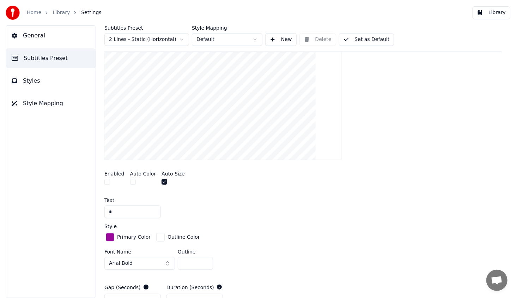
click at [108, 180] on button "button" at bounding box center [107, 182] width 6 height 6
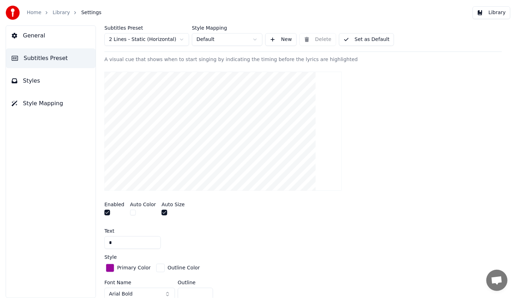
scroll to position [136, 0]
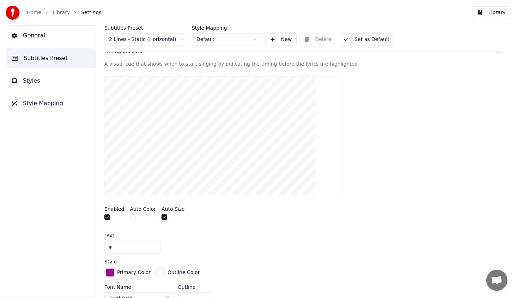
click at [130, 218] on button "button" at bounding box center [133, 217] width 6 height 6
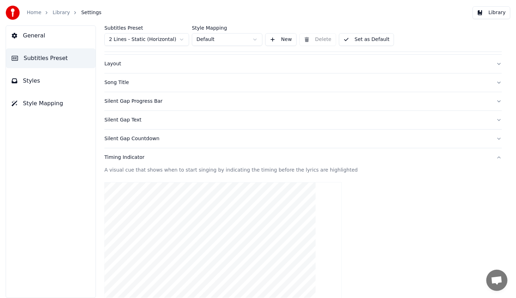
scroll to position [30, 0]
click at [493, 12] on button "Library" at bounding box center [492, 12] width 38 height 13
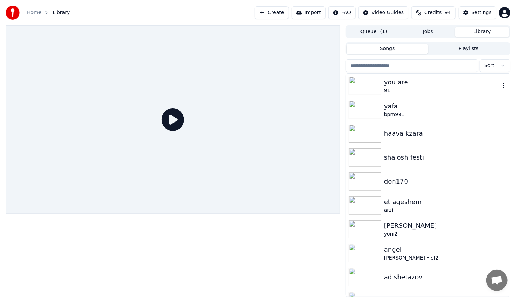
click at [379, 81] on img at bounding box center [365, 86] width 32 height 18
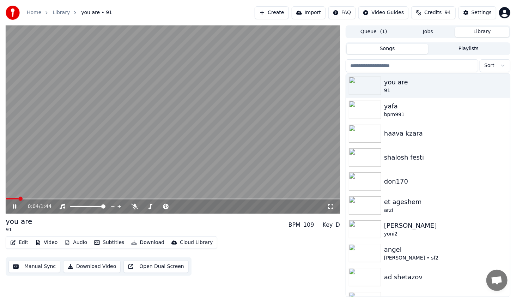
click at [17, 198] on span at bounding box center [12, 198] width 13 height 1
click at [11, 198] on span at bounding box center [9, 198] width 6 height 1
click at [9, 198] on span at bounding box center [7, 198] width 3 height 1
click at [41, 199] on span at bounding box center [173, 198] width 334 height 1
click at [106, 198] on span at bounding box center [173, 198] width 334 height 1
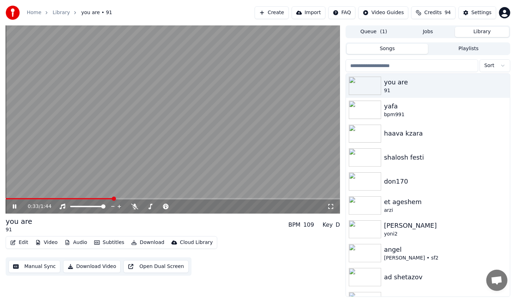
click at [104, 197] on video at bounding box center [173, 119] width 334 height 188
click at [108, 198] on span at bounding box center [60, 198] width 108 height 1
click at [15, 205] on icon at bounding box center [19, 207] width 17 height 6
click at [156, 198] on span at bounding box center [173, 198] width 334 height 1
click at [174, 198] on span at bounding box center [173, 198] width 334 height 1
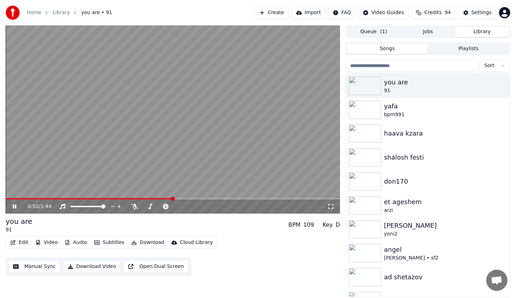
click at [172, 199] on span at bounding box center [89, 198] width 167 height 1
click at [173, 199] on span at bounding box center [89, 198] width 167 height 1
click at [174, 199] on span at bounding box center [176, 198] width 4 height 4
click at [171, 198] on span at bounding box center [94, 198] width 176 height 1
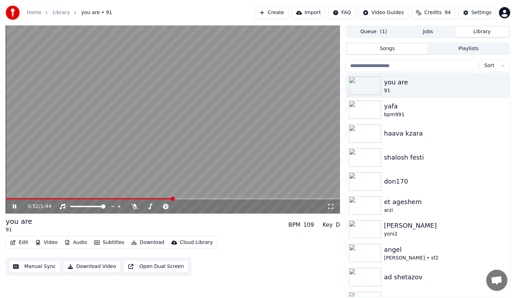
click at [171, 198] on span at bounding box center [89, 198] width 167 height 1
click at [166, 197] on video at bounding box center [173, 119] width 334 height 188
click at [163, 199] on span at bounding box center [85, 198] width 158 height 1
click at [8, 209] on div "0:49 / 1:44" at bounding box center [172, 206] width 329 height 7
click at [11, 208] on icon at bounding box center [19, 207] width 17 height 6
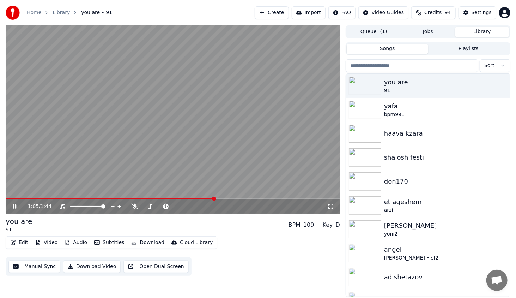
click at [220, 198] on span at bounding box center [173, 198] width 334 height 1
click at [232, 199] on span at bounding box center [173, 198] width 334 height 1
drag, startPoint x: 274, startPoint y: 198, endPoint x: 280, endPoint y: 198, distance: 5.6
click at [278, 198] on video at bounding box center [173, 119] width 334 height 188
click at [279, 198] on span at bounding box center [173, 198] width 334 height 1
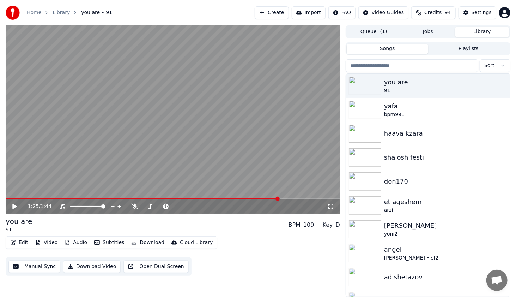
click at [12, 207] on icon at bounding box center [14, 206] width 4 height 5
click at [296, 198] on span at bounding box center [173, 198] width 334 height 1
click at [306, 199] on span at bounding box center [173, 198] width 334 height 1
click at [15, 208] on icon at bounding box center [19, 207] width 17 height 6
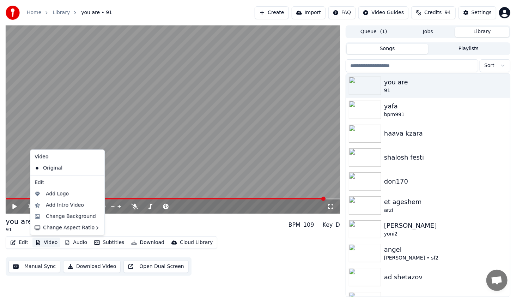
click at [55, 240] on button "Video" at bounding box center [46, 242] width 28 height 10
click at [67, 215] on div "Change Background" at bounding box center [71, 216] width 50 height 7
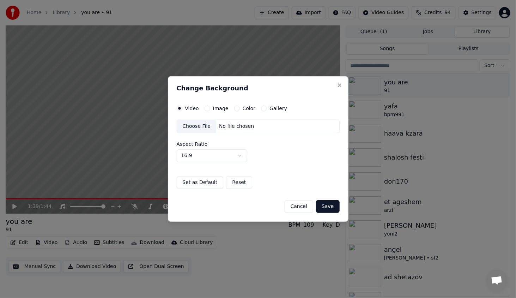
click at [235, 109] on button "Color" at bounding box center [237, 108] width 6 height 6
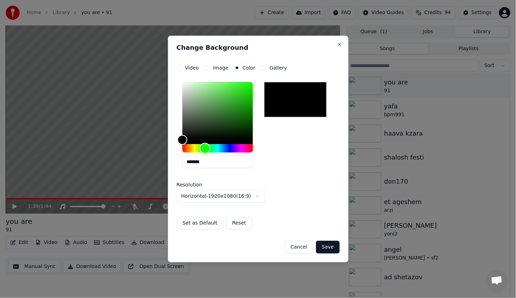
click at [205, 148] on div "Hue" at bounding box center [217, 148] width 71 height 8
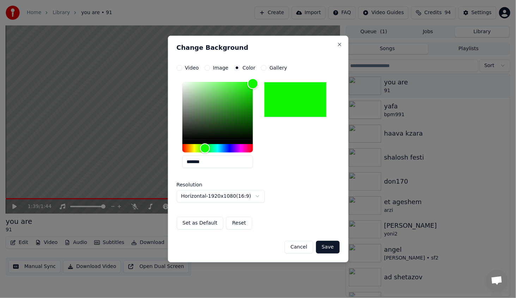
type input "*******"
drag, startPoint x: 231, startPoint y: 114, endPoint x: 262, endPoint y: 61, distance: 61.3
click at [263, 59] on div "**********" at bounding box center [258, 149] width 181 height 226
click at [323, 246] on button "Save" at bounding box center [327, 247] width 23 height 13
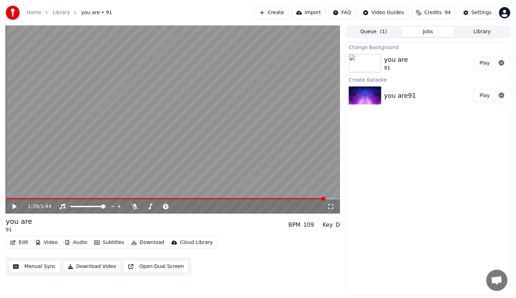
click at [488, 65] on button "Play" at bounding box center [485, 63] width 22 height 13
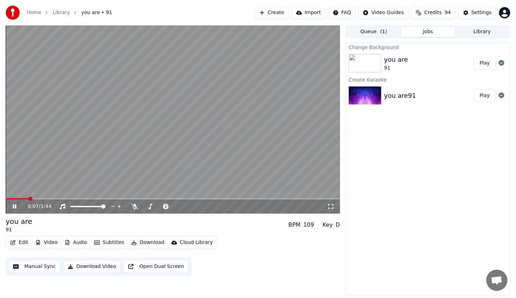
click at [14, 207] on icon at bounding box center [19, 207] width 17 height 6
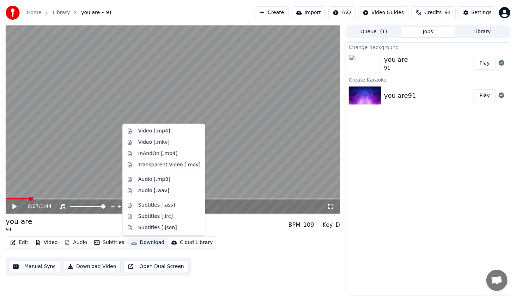
click at [141, 243] on button "Download" at bounding box center [147, 242] width 39 height 10
click at [171, 130] on div "Video [.mp4]" at bounding box center [169, 130] width 62 height 7
